Goal: Task Accomplishment & Management: Use online tool/utility

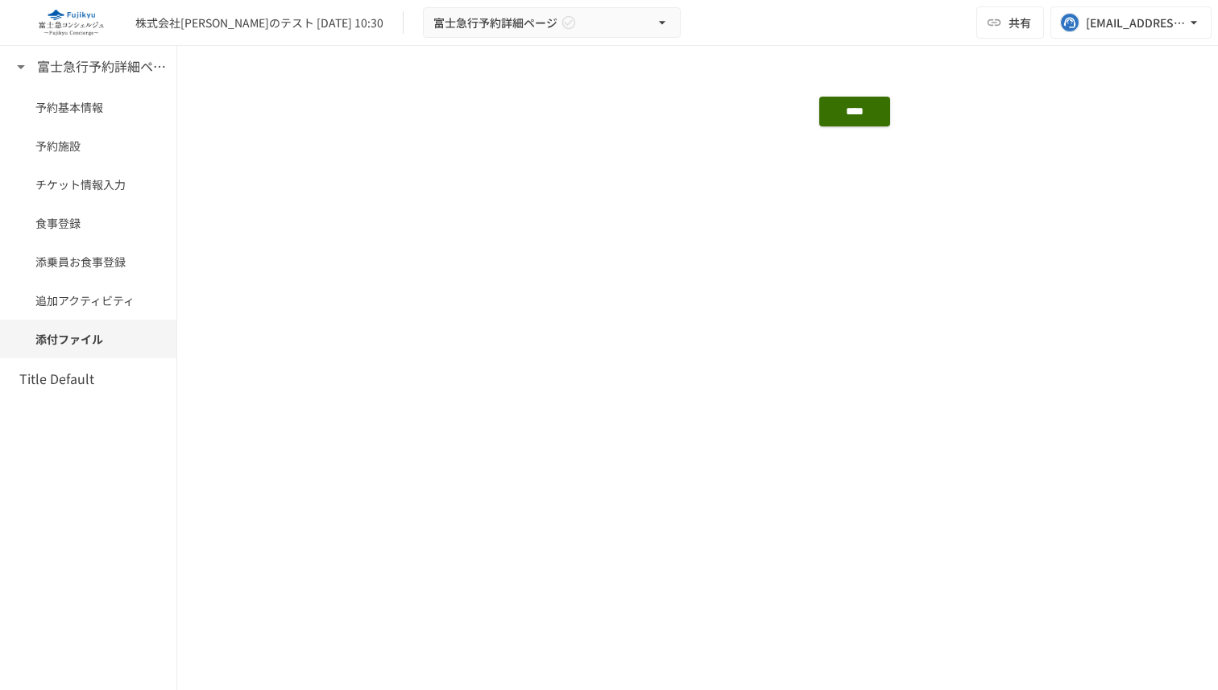
scroll to position [1492, 0]
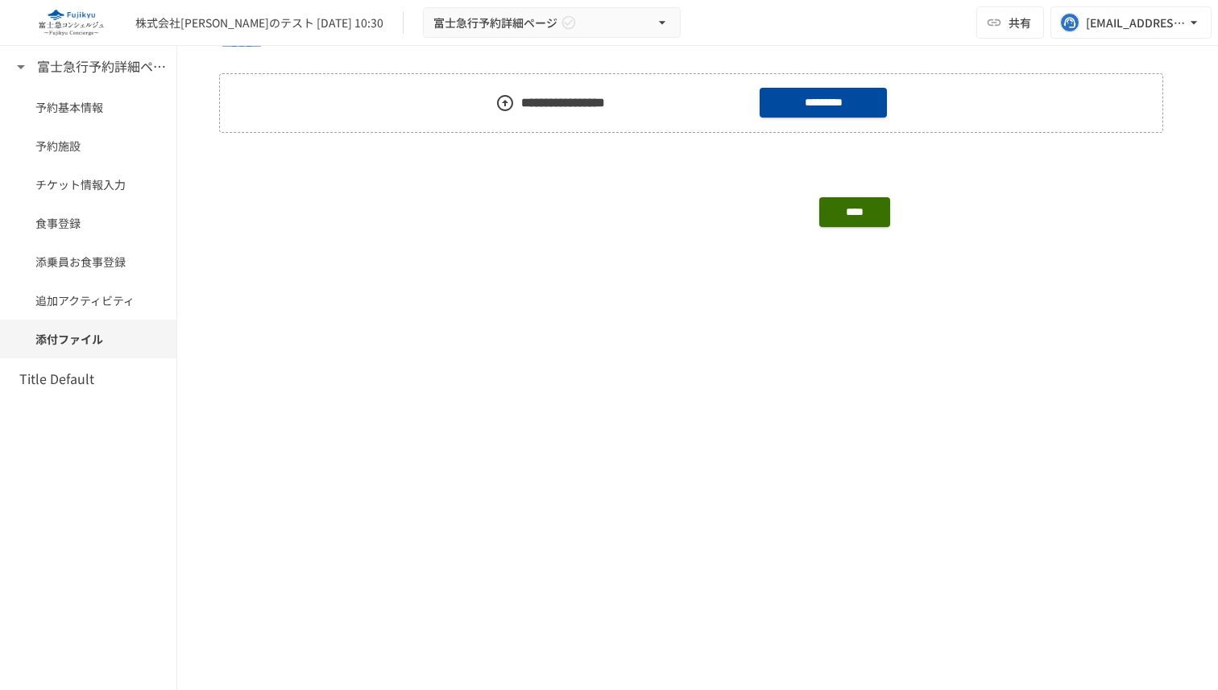
click at [342, 387] on p at bounding box center [697, 386] width 957 height 21
click at [193, 381] on icon "button" at bounding box center [195, 386] width 14 height 14
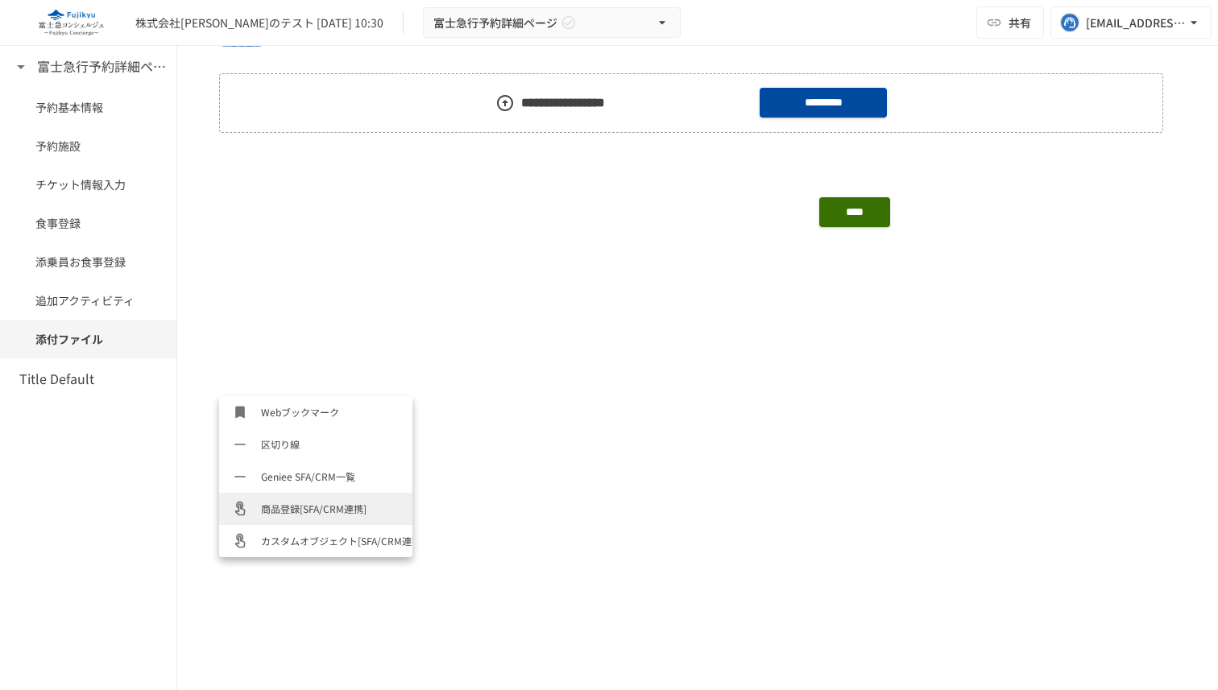
click at [308, 505] on span "商品登録[SFA/CRM連携]" at bounding box center [330, 508] width 139 height 15
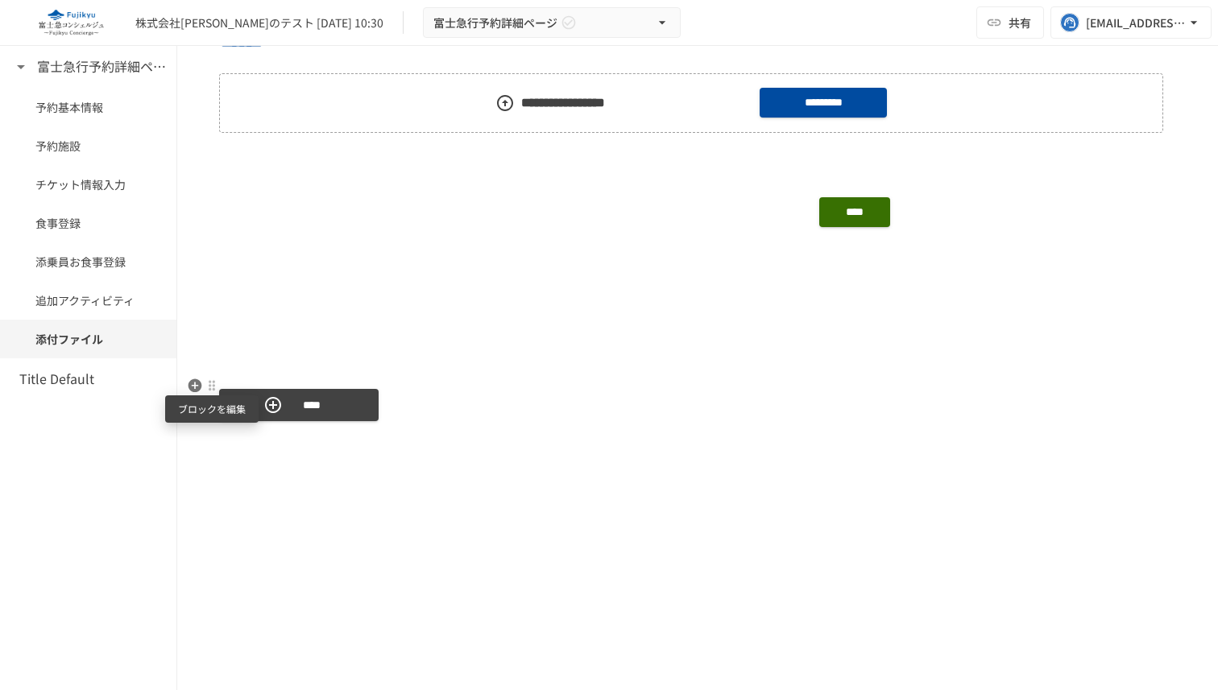
click at [211, 387] on div at bounding box center [211, 385] width 13 height 13
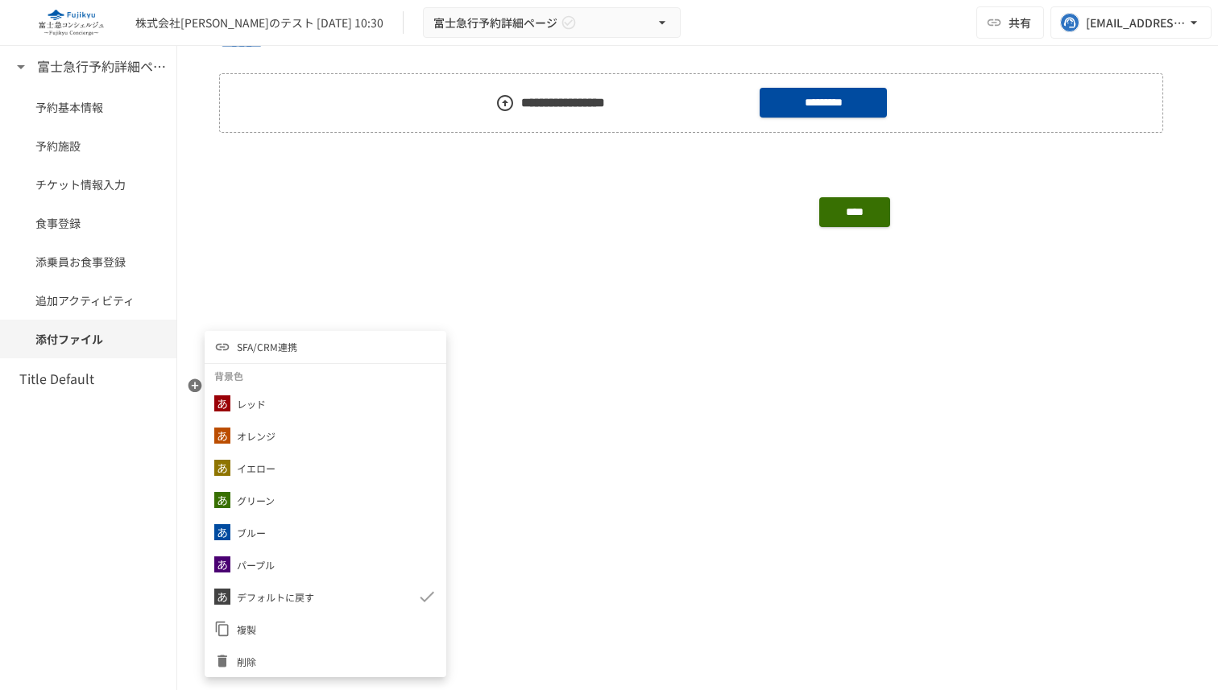
click at [287, 348] on span "SFA/CRM連携" at bounding box center [267, 346] width 60 height 15
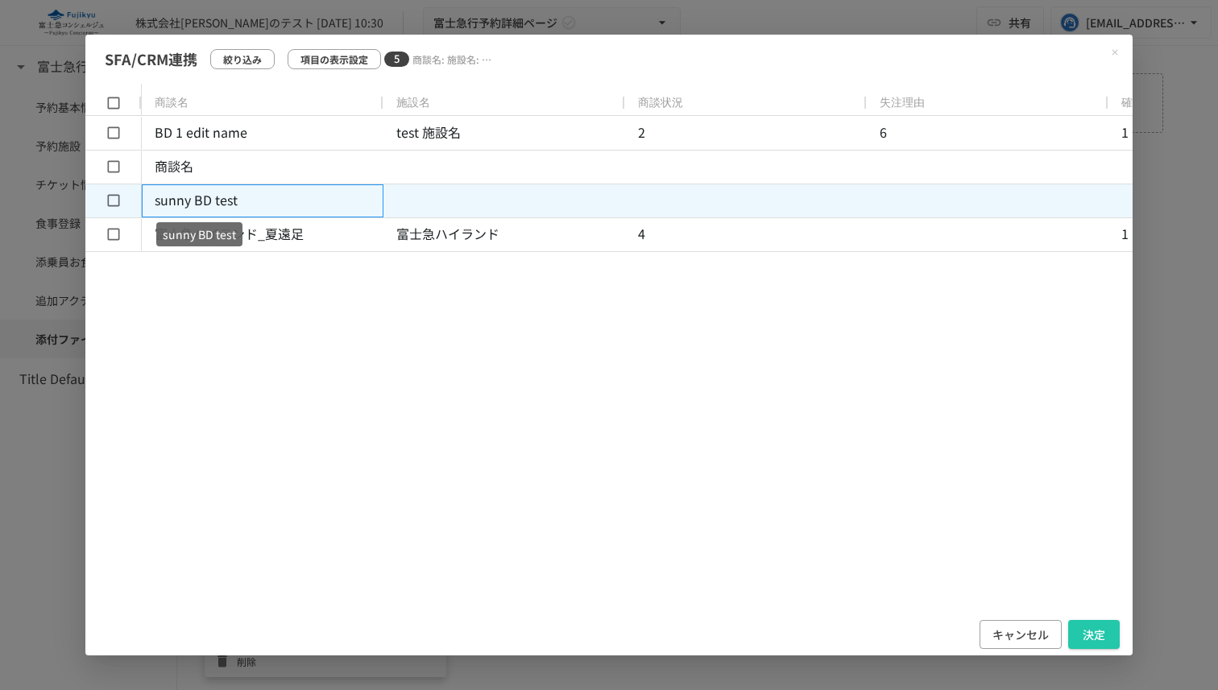
click at [199, 203] on p "sunny BD test" at bounding box center [263, 200] width 217 height 21
drag, startPoint x: 239, startPoint y: 202, endPoint x: 183, endPoint y: 201, distance: 56.4
click at [183, 201] on p "sunny BD test" at bounding box center [263, 200] width 217 height 21
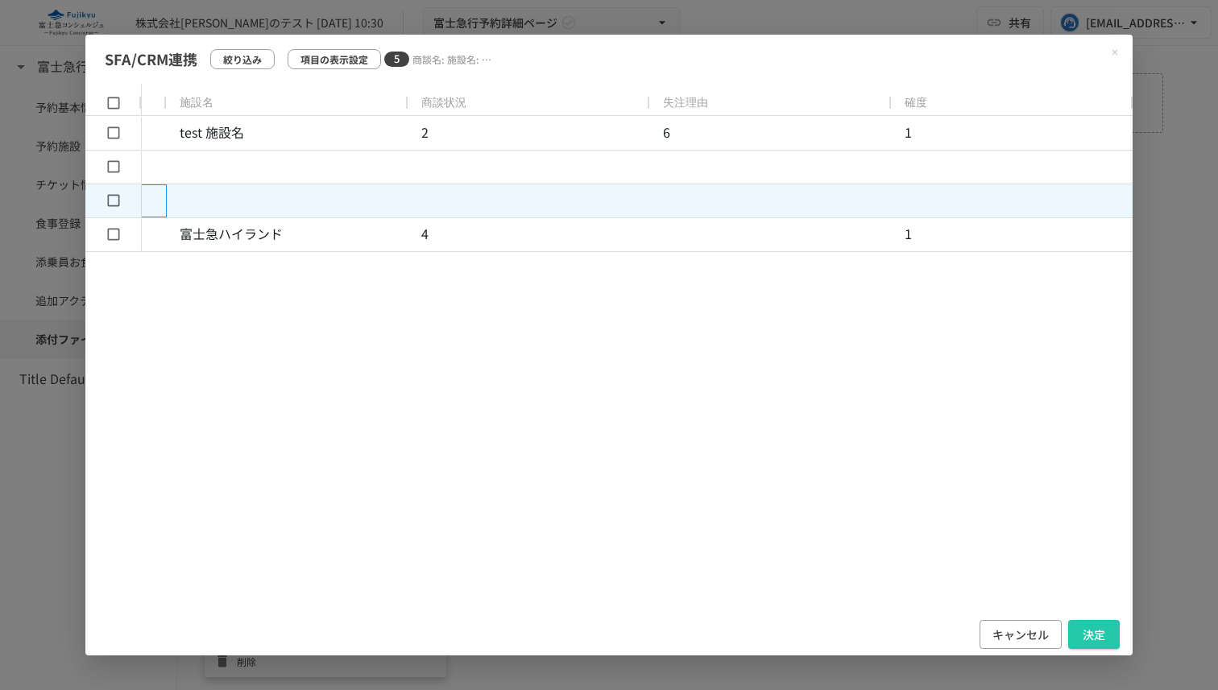
scroll to position [0, 0]
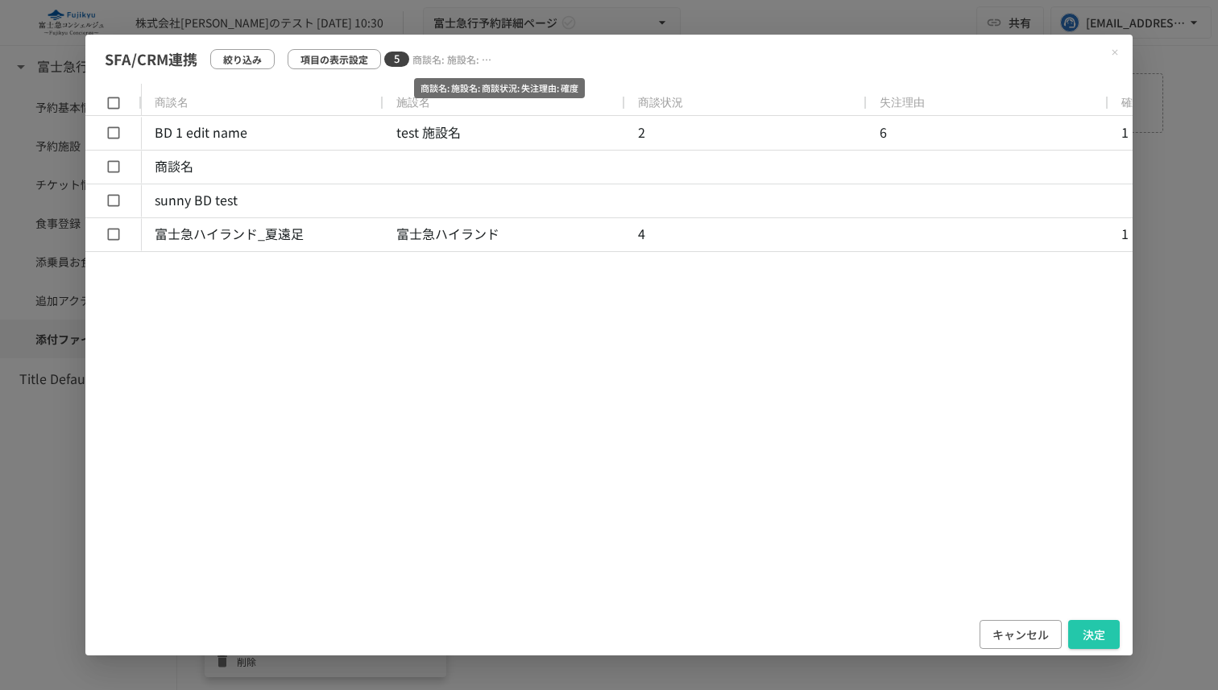
click at [460, 53] on p "商談名: 施設名: 商談状況: 失注理由: 確度" at bounding box center [455, 59] width 87 height 15
click at [346, 60] on p "項目の表示設定" at bounding box center [334, 59] width 68 height 15
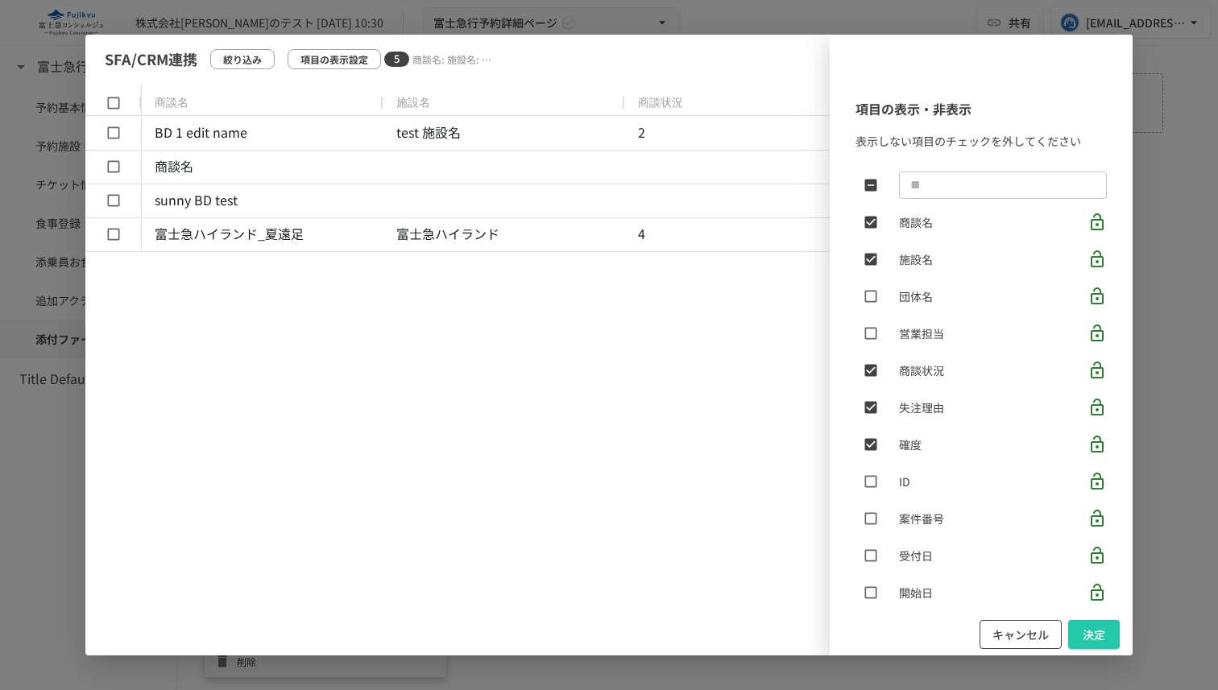
click at [1014, 642] on button "キャンセル" at bounding box center [1020, 635] width 82 height 30
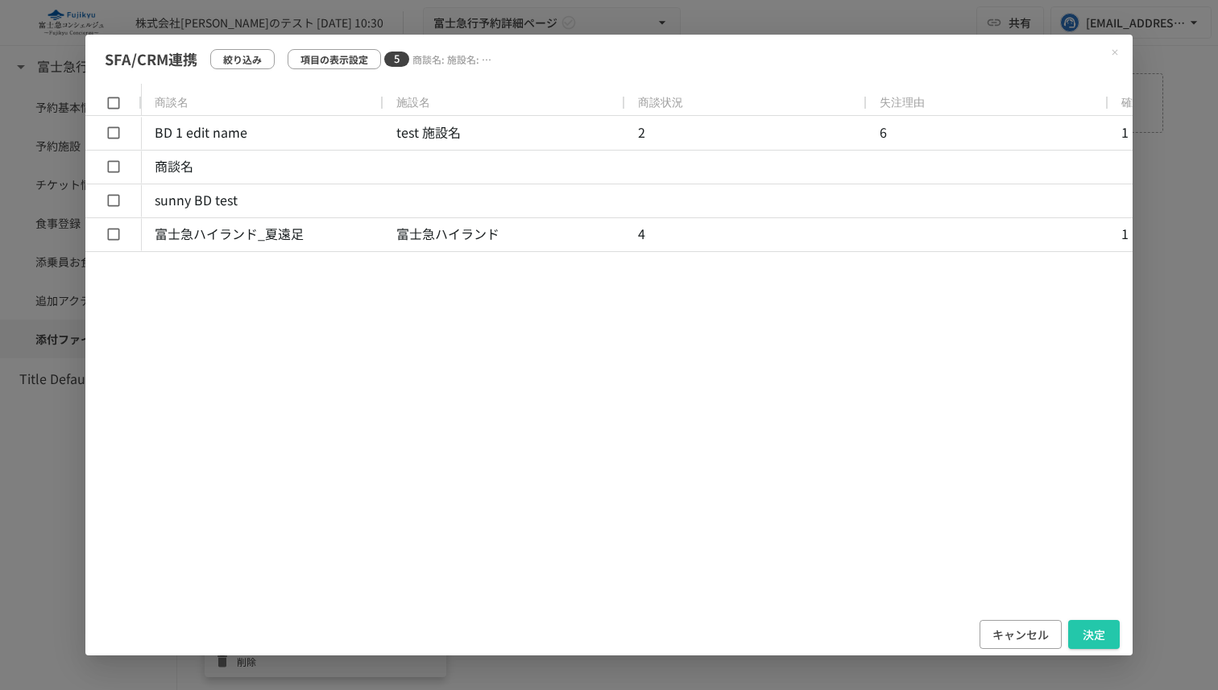
click at [1115, 54] on icon "Close modal" at bounding box center [1115, 53] width 10 height 10
